Goal: Use online tool/utility: Utilize a website feature to perform a specific function

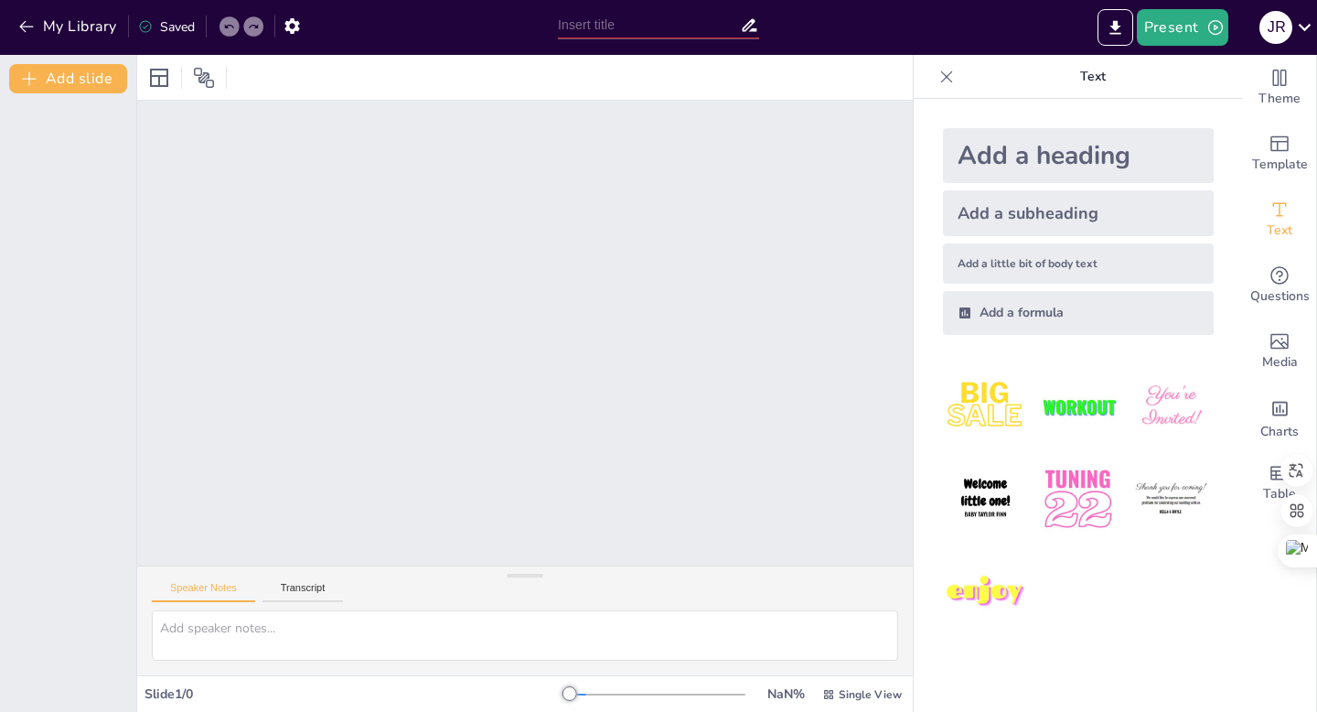
click at [956, 158] on div "Add a heading" at bounding box center [1078, 155] width 271 height 55
click at [992, 210] on div "Add a subheading" at bounding box center [1078, 213] width 271 height 46
click at [637, 393] on div at bounding box center [525, 333] width 776 height 465
drag, startPoint x: 553, startPoint y: 692, endPoint x: 574, endPoint y: 697, distance: 20.6
click at [574, 697] on div at bounding box center [658, 694] width 176 height 15
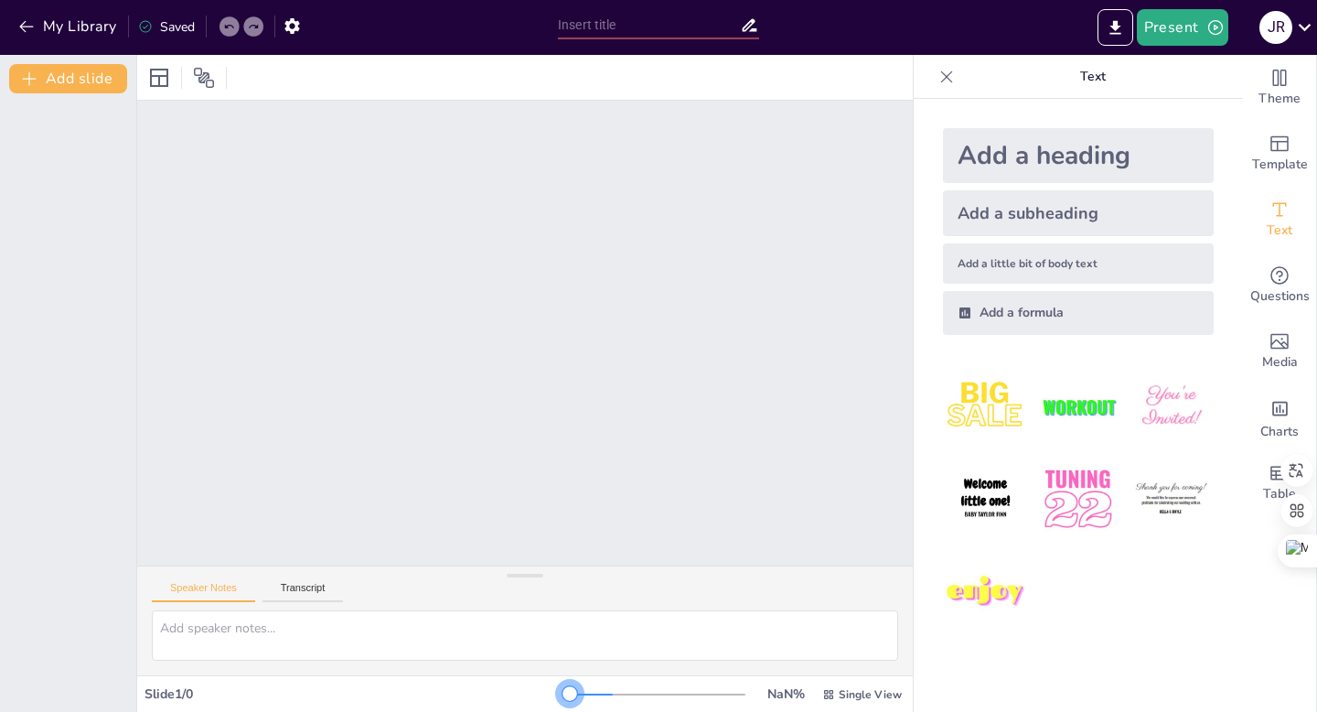
drag, startPoint x: 552, startPoint y: 689, endPoint x: 601, endPoint y: 698, distance: 50.2
click at [601, 698] on div at bounding box center [658, 694] width 176 height 15
click at [1014, 210] on div "Add a subheading" at bounding box center [1078, 213] width 271 height 46
click at [1166, 26] on button "Present" at bounding box center [1182, 27] width 91 height 37
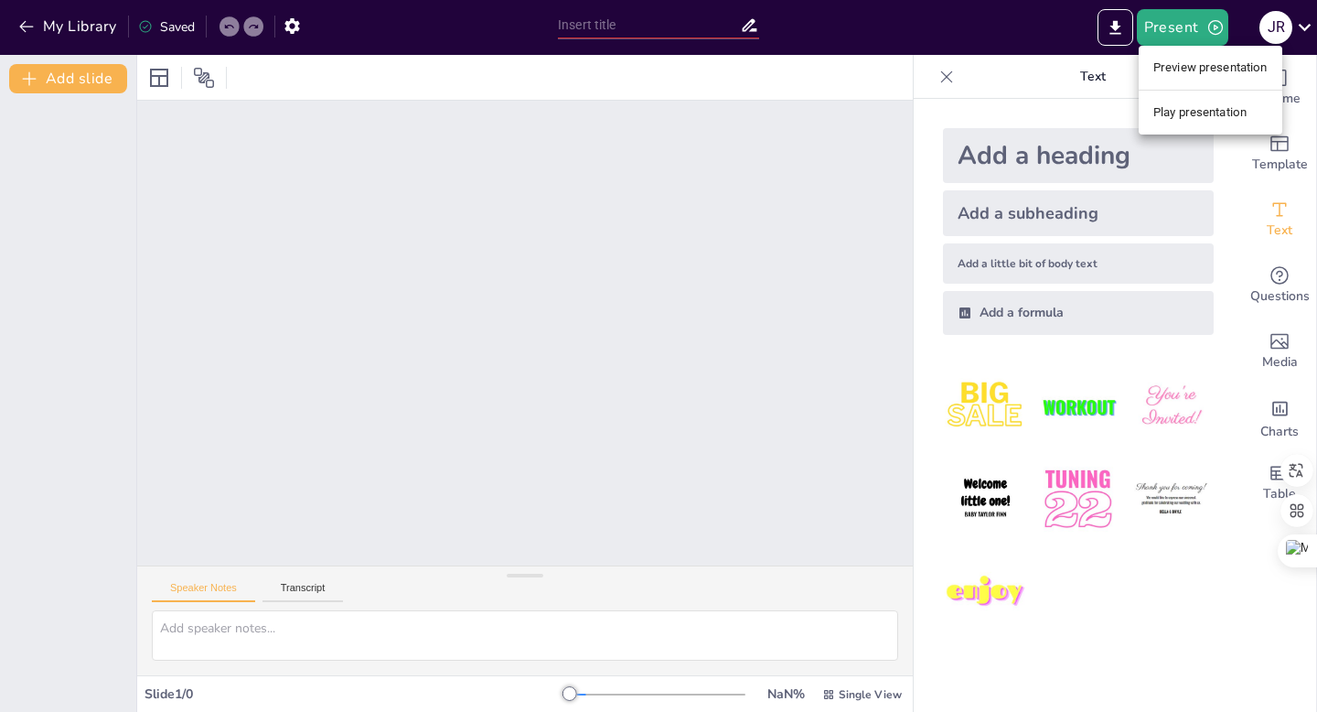
click at [1164, 59] on li "Preview presentation" at bounding box center [1211, 67] width 144 height 29
